Goal: Obtain resource: Download file/media

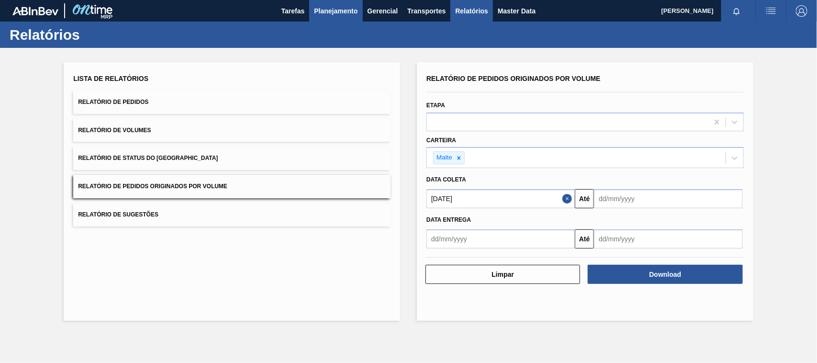
click at [347, 8] on span "Planejamento" at bounding box center [336, 10] width 44 height 11
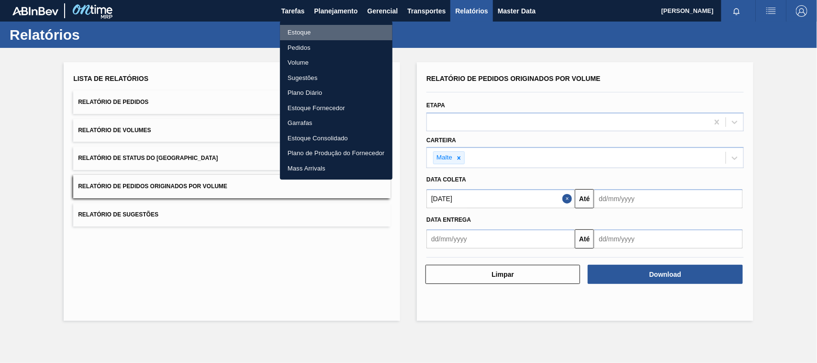
click at [297, 33] on li "Estoque" at bounding box center [336, 32] width 113 height 15
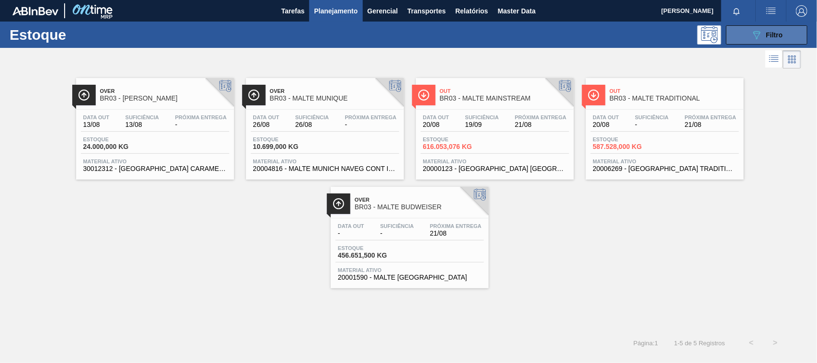
click at [745, 33] on button "089F7B8B-B2A5-4AFE-B5C0-19BA573D28AC Filtro" at bounding box center [766, 34] width 81 height 19
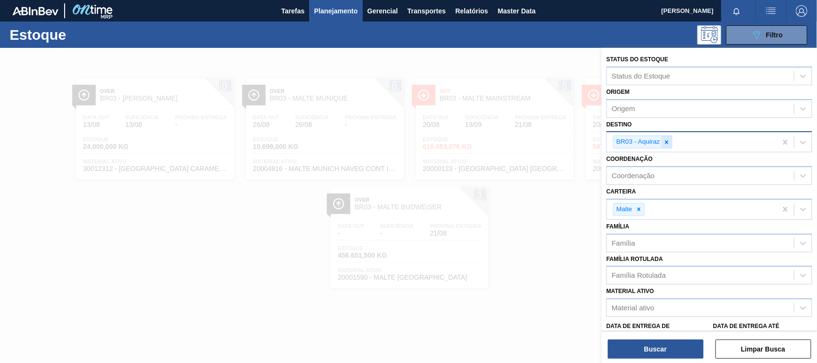
click at [666, 140] on icon at bounding box center [667, 142] width 7 height 7
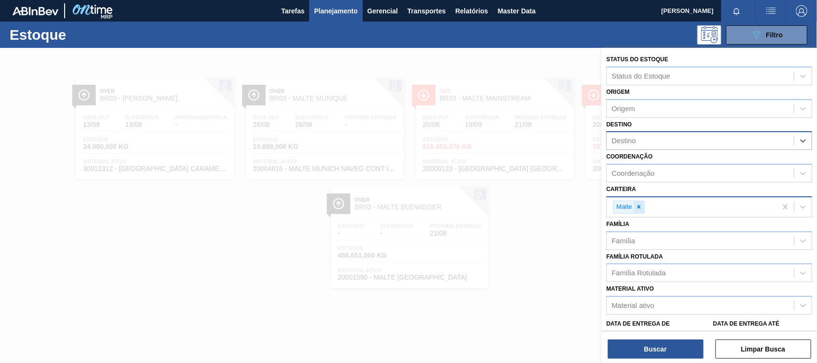
click at [642, 204] on icon at bounding box center [639, 207] width 7 height 7
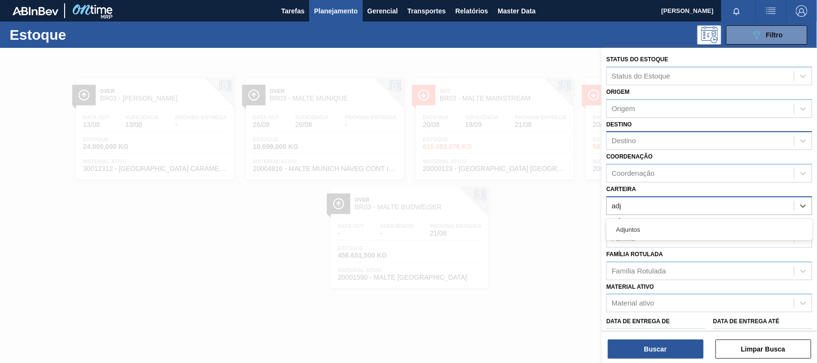
type input "adju"
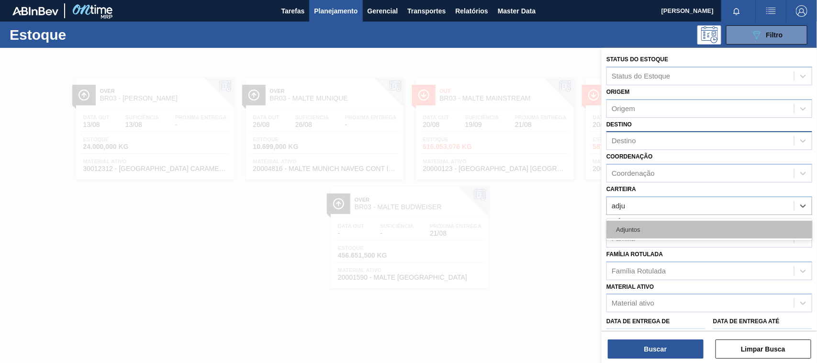
click at [632, 231] on div "Adjuntos" at bounding box center [710, 230] width 206 height 18
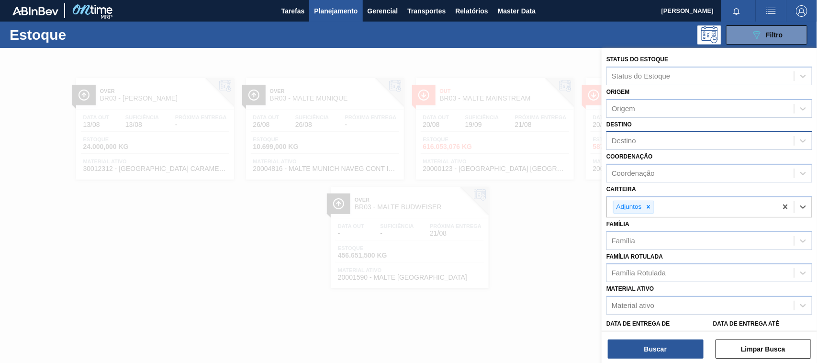
click at [620, 139] on div "Destino" at bounding box center [624, 141] width 24 height 8
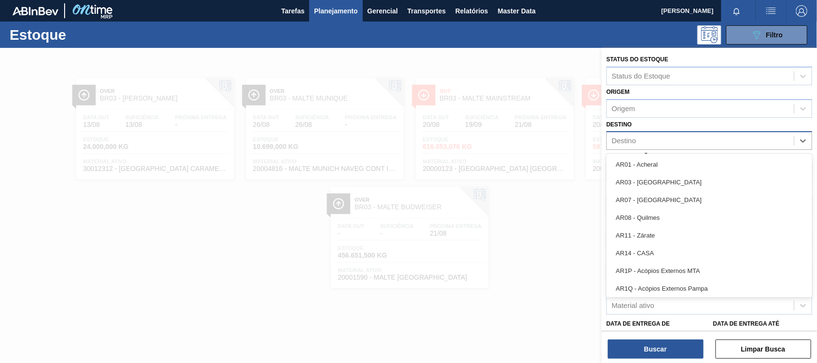
type input "c"
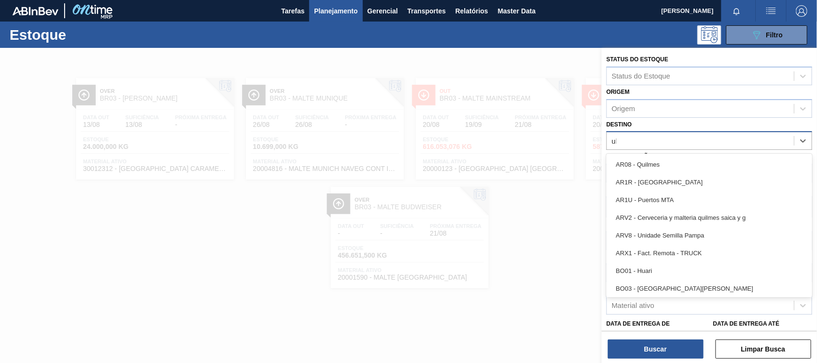
type input "ube"
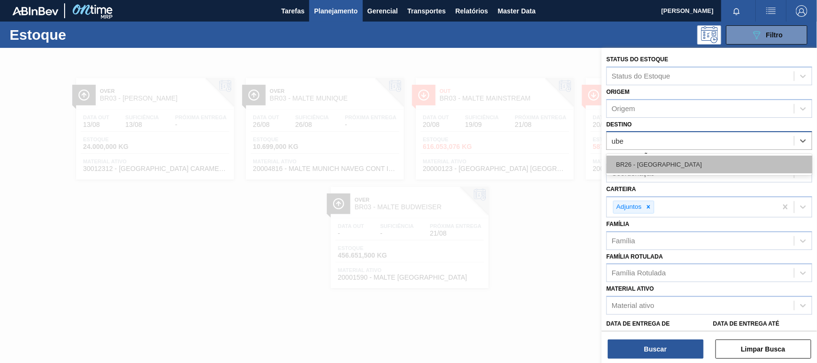
click at [623, 157] on div "BR26 - Uberlândia" at bounding box center [710, 165] width 206 height 18
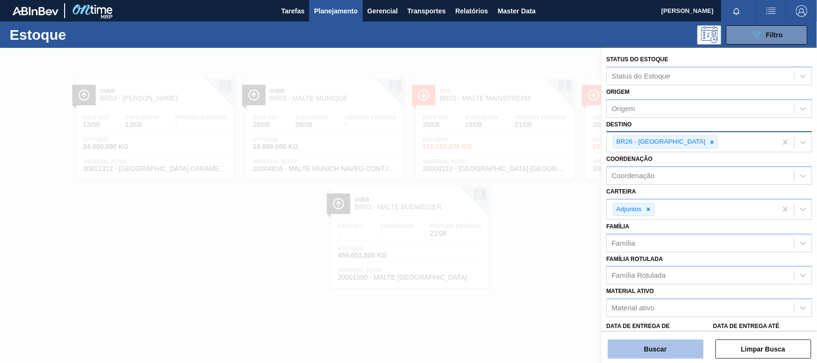
click at [657, 344] on button "Buscar" at bounding box center [656, 349] width 96 height 19
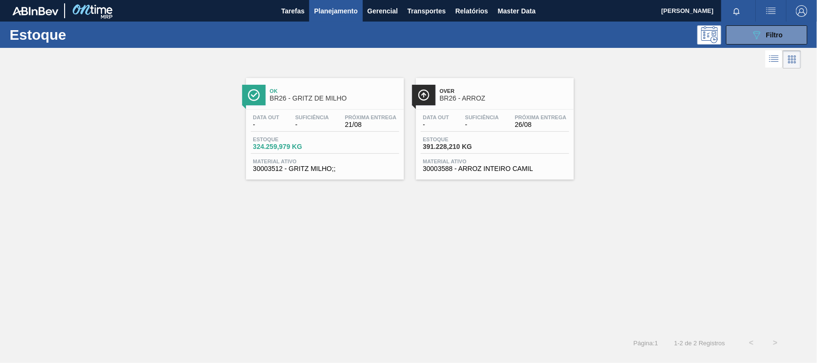
click at [327, 97] on span "BR26 - GRITZ DE MILHO" at bounding box center [334, 98] width 129 height 7
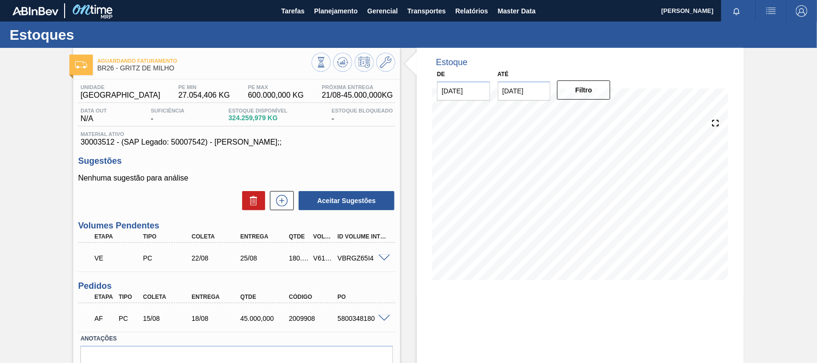
click at [427, 283] on div "Estoque De [DATE] Até [DATE] Filtro" at bounding box center [580, 171] width 327 height 247
click at [317, 259] on div "V617375" at bounding box center [323, 258] width 25 height 8
copy div "V617375"
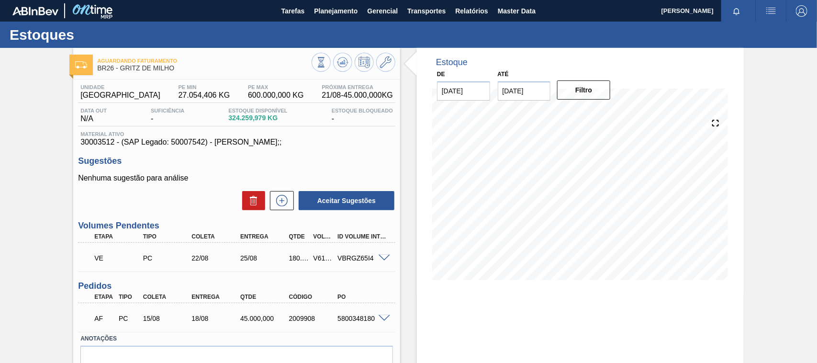
click at [317, 256] on div "V617375" at bounding box center [323, 258] width 25 height 8
copy div "V617375"
click at [470, 10] on span "Relatórios" at bounding box center [471, 10] width 33 height 11
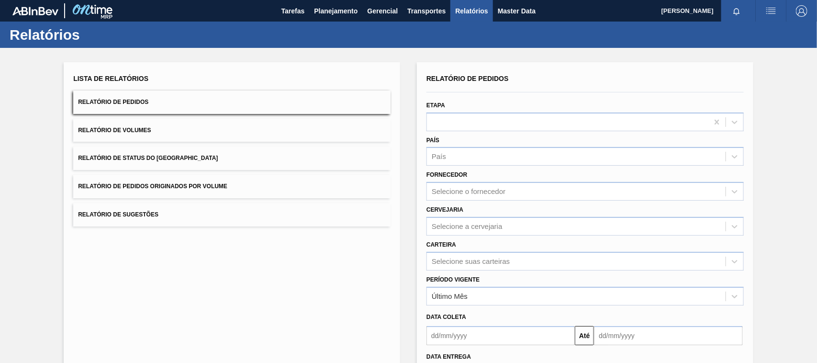
click at [200, 188] on span "Relatório de Pedidos Originados por Volume" at bounding box center [152, 186] width 149 height 7
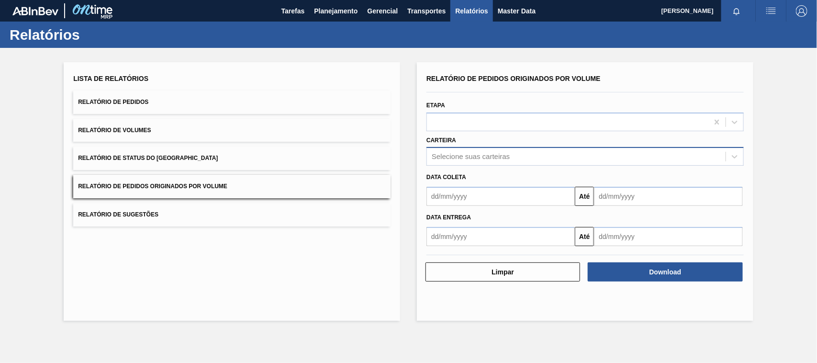
click at [461, 158] on div "Selecione suas carteiras" at bounding box center [471, 157] width 78 height 8
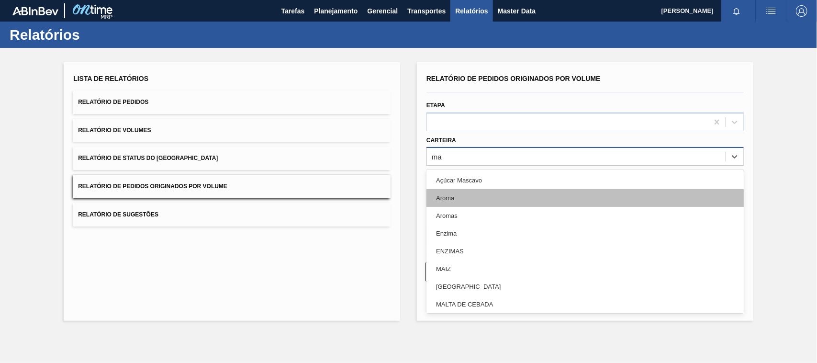
type input "mal"
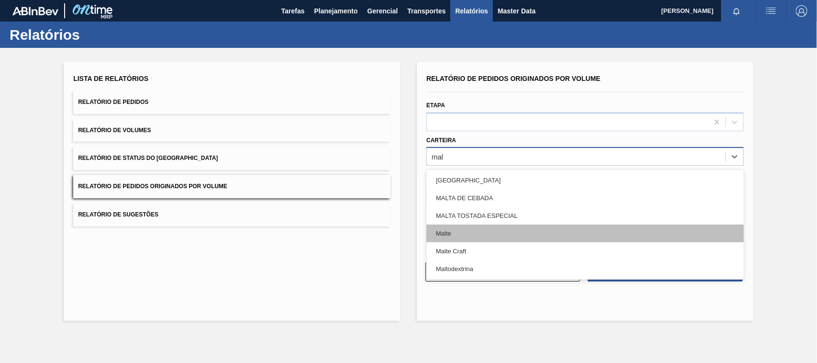
click at [453, 235] on div "Malte" at bounding box center [585, 234] width 317 height 18
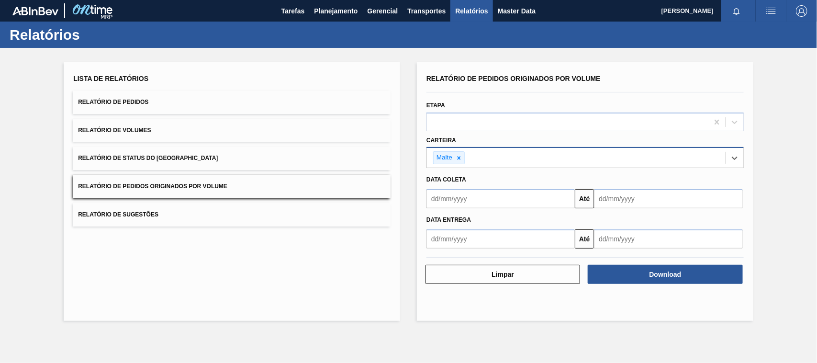
click at [448, 198] on input "text" at bounding box center [501, 198] width 148 height 19
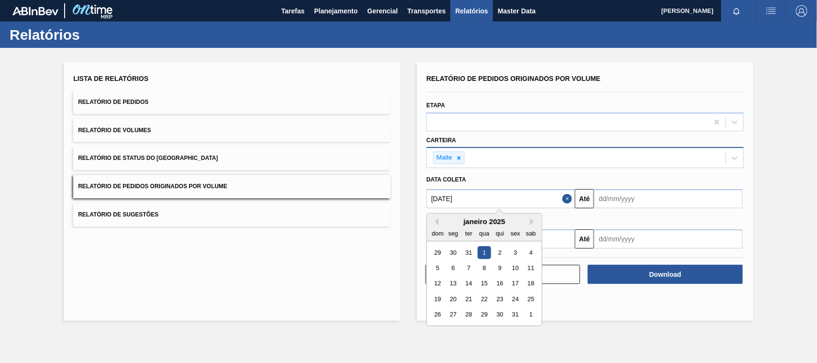
type input "01/01/2025"
click at [483, 254] on div "1" at bounding box center [484, 252] width 13 height 13
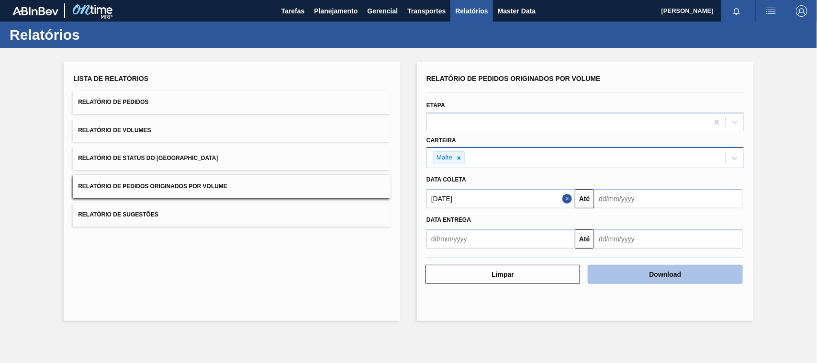
click at [628, 272] on button "Download" at bounding box center [665, 274] width 155 height 19
